Goal: Transaction & Acquisition: Subscribe to service/newsletter

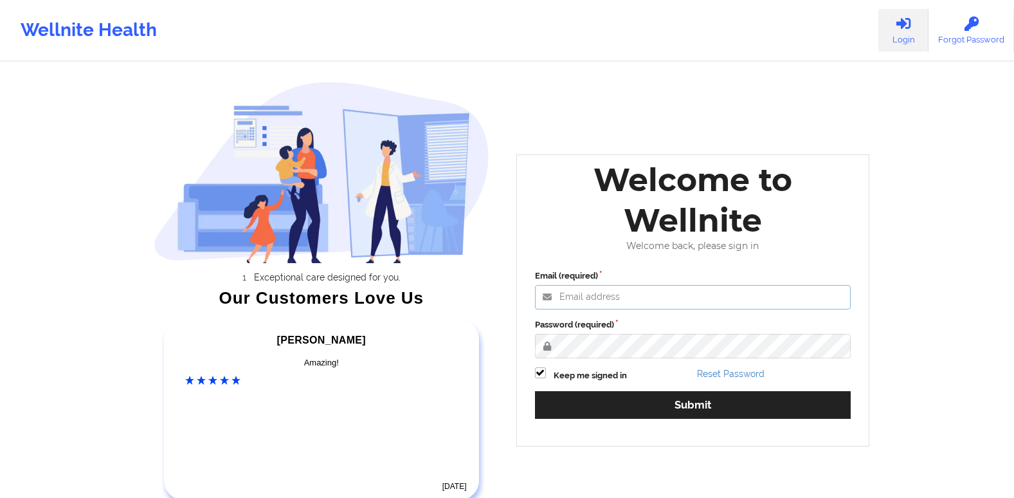
click at [622, 304] on input "Email (required)" at bounding box center [693, 297] width 316 height 24
type input "252223@dadeschools.net"
click at [535, 391] on button "Submit" at bounding box center [693, 405] width 316 height 28
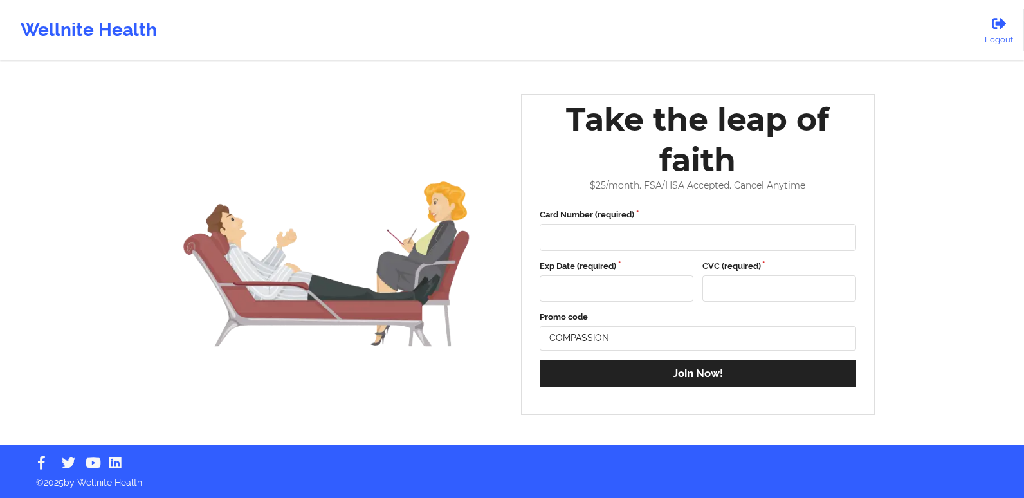
click at [987, 217] on div "Wellnite Health Logout Take the leap of faith $ 25 /month. FSA/HSA Accepted. Ca…" at bounding box center [512, 222] width 1024 height 445
click at [117, 24] on div "Wellnite Health" at bounding box center [88, 30] width 177 height 51
